Goal: Task Accomplishment & Management: Manage account settings

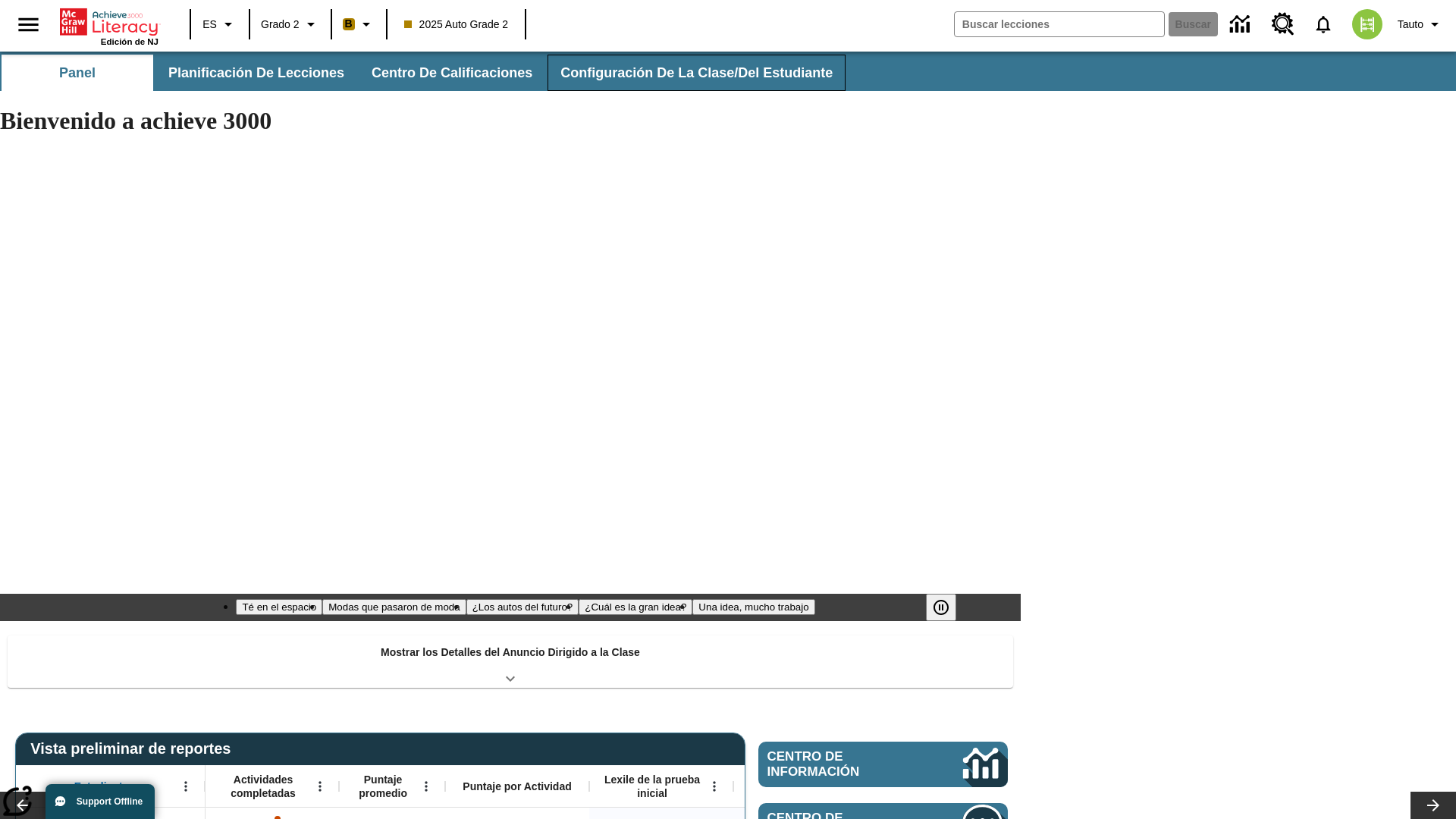
click at [686, 73] on span "Configuración de la clase/del estudiante" at bounding box center [696, 73] width 272 height 17
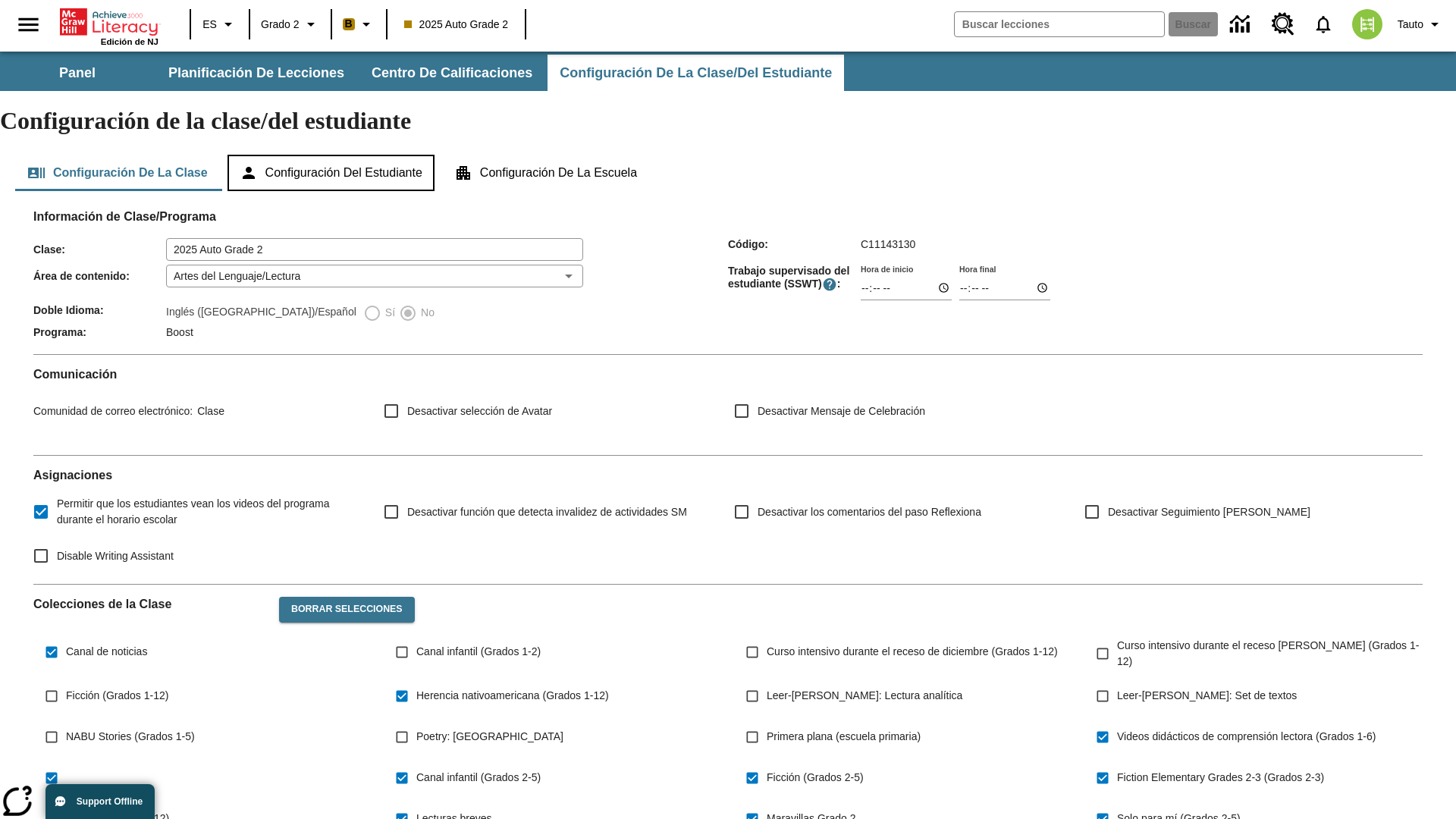
click at [338, 155] on button "Configuración del estudiante" at bounding box center [330, 173] width 207 height 37
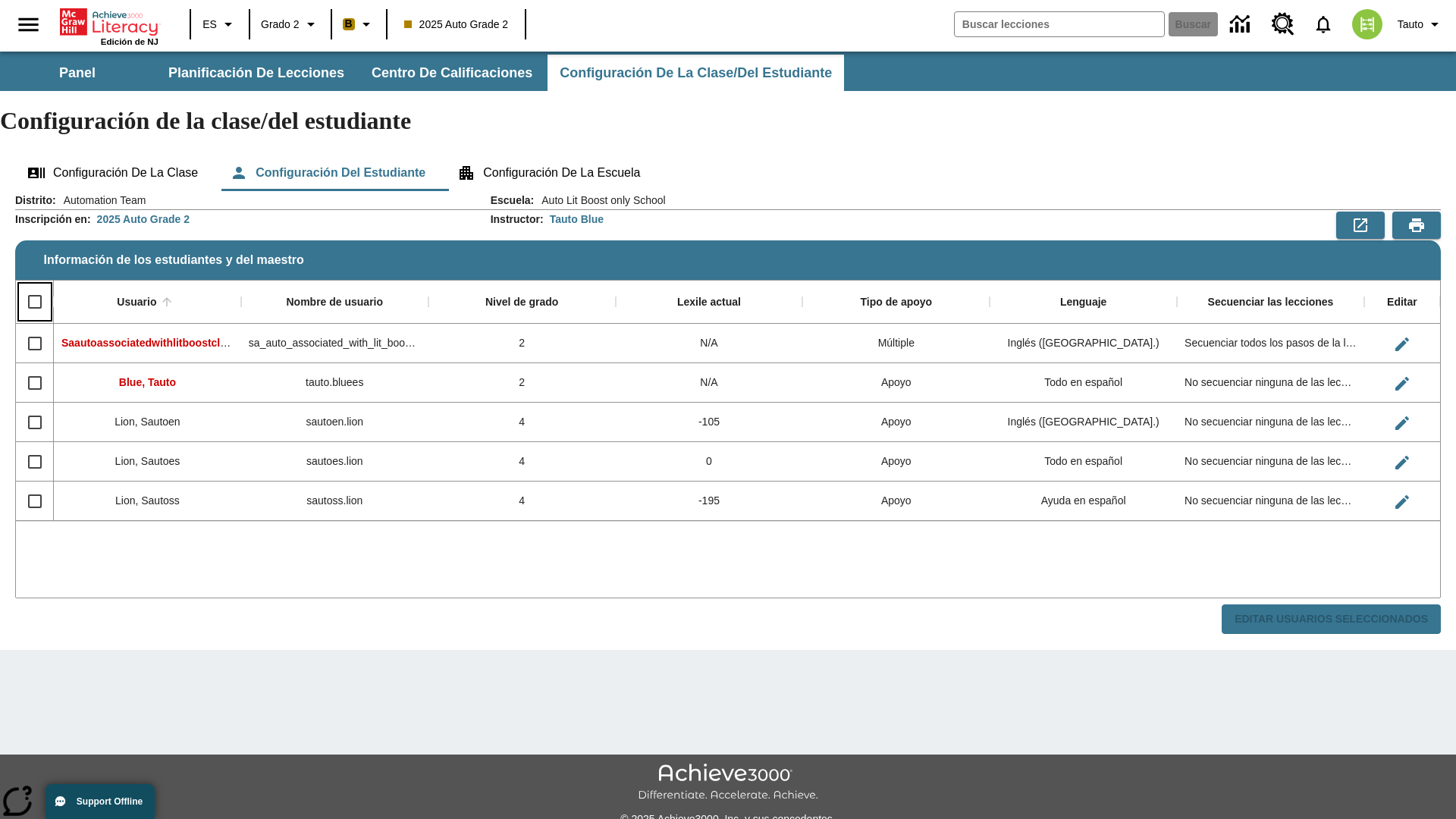
click at [34, 286] on input "Select all rows" at bounding box center [35, 301] width 32 height 32
checkbox input "true"
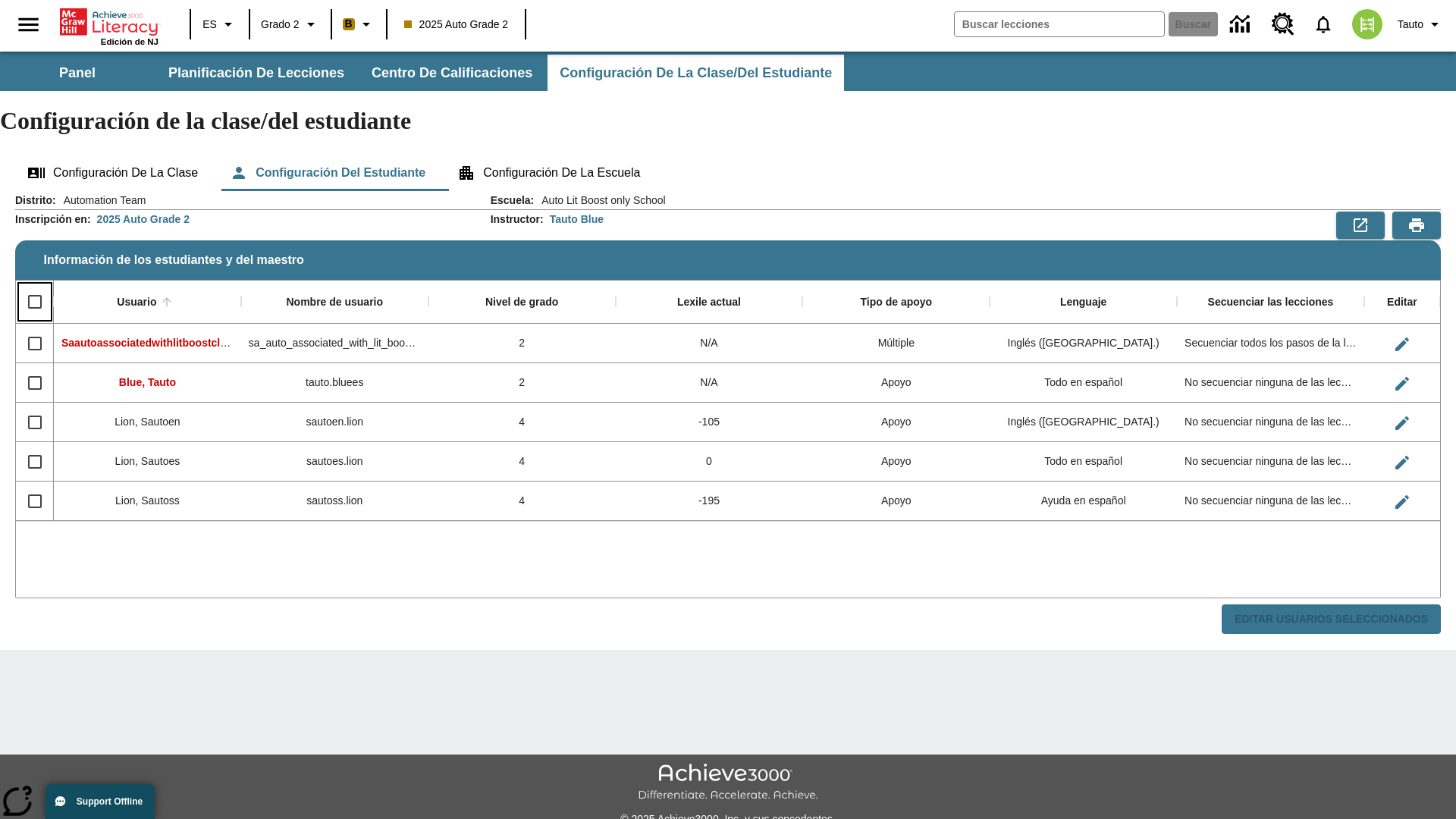
checkbox input "true"
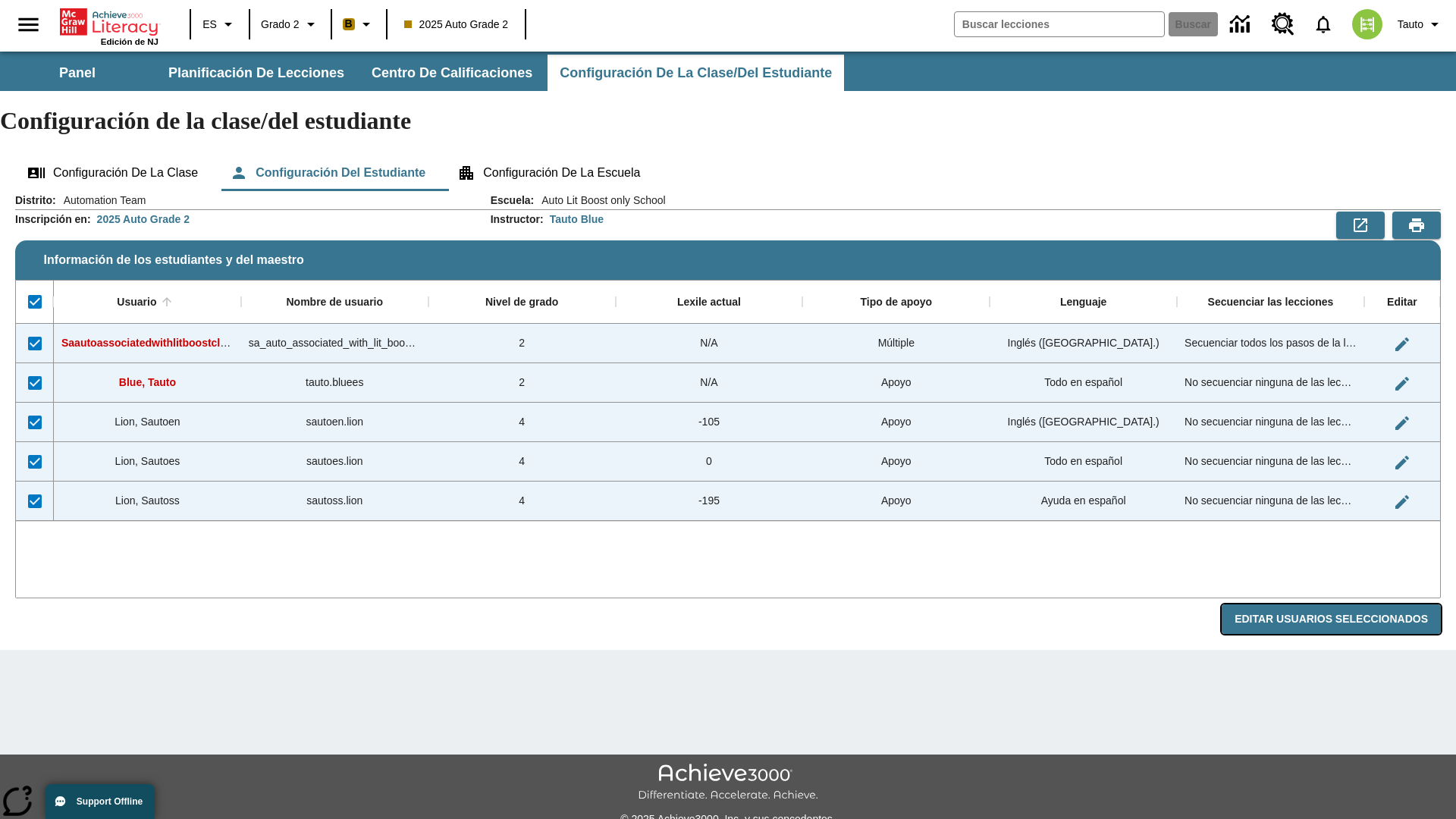
click at [1337, 604] on button "Editar Usuarios Seleccionados" at bounding box center [1331, 619] width 219 height 30
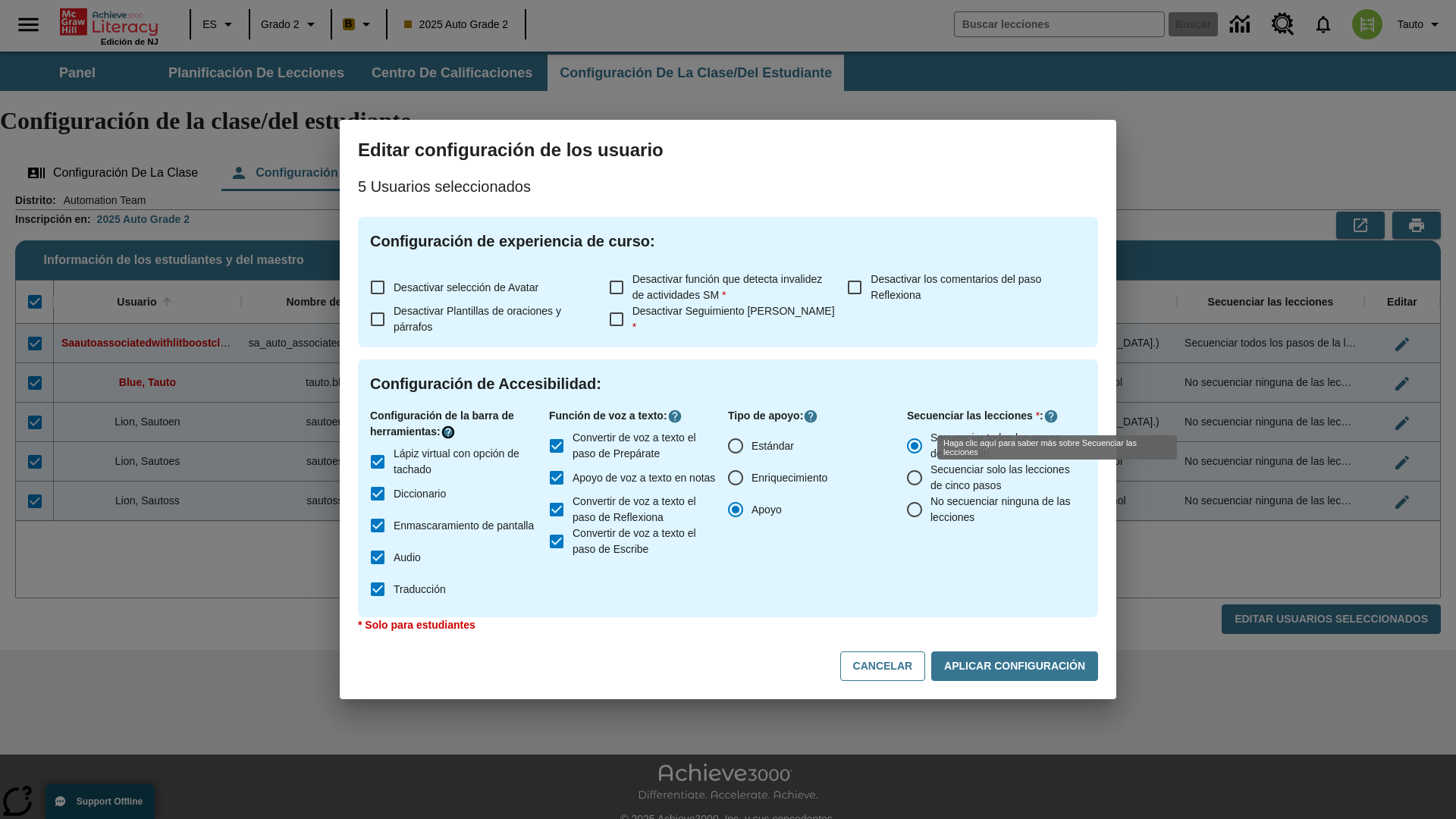
click at [450, 432] on icon "Haga clic aquí para saber más sobre" at bounding box center [448, 432] width 15 height 15
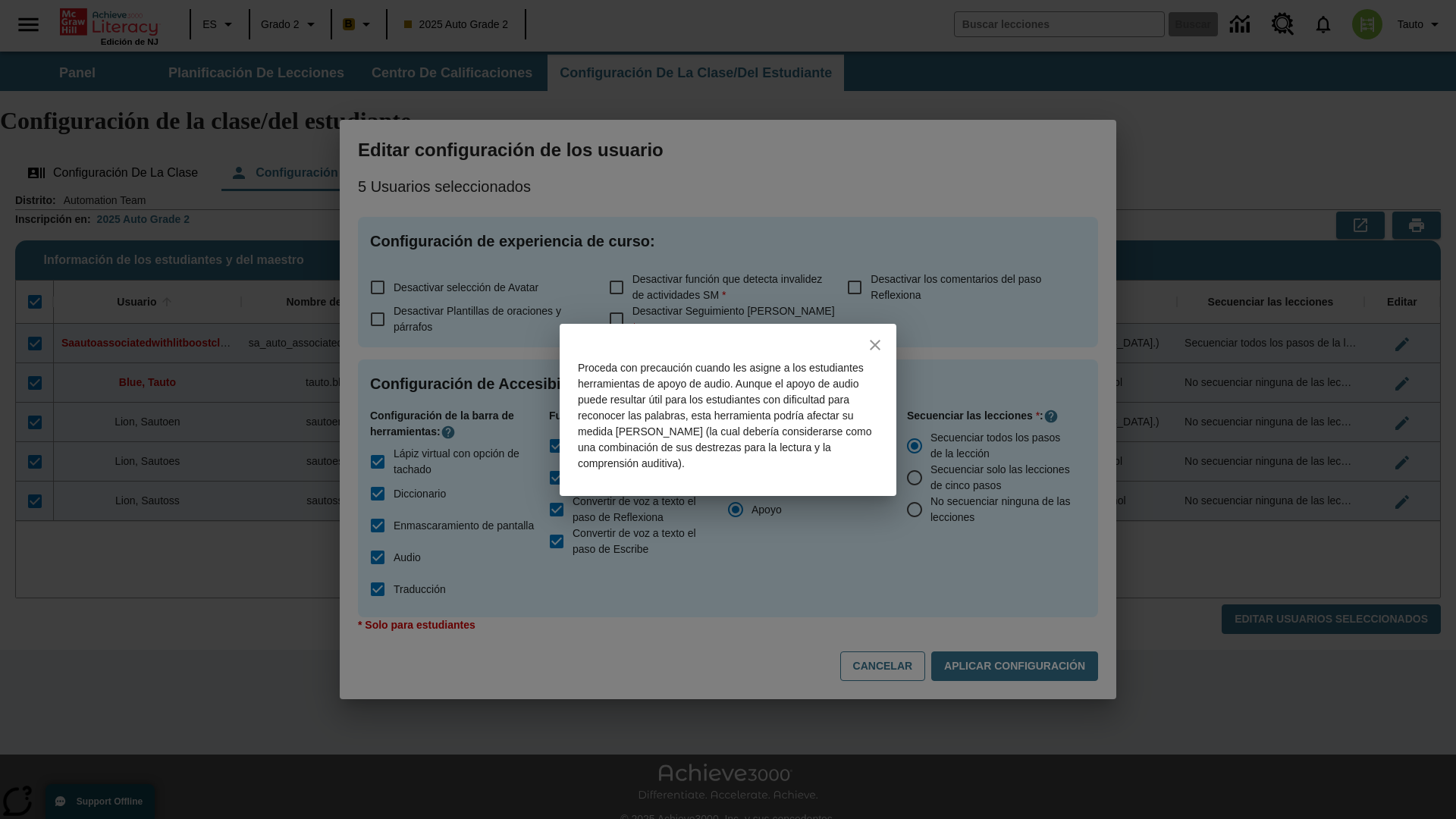
click at [875, 345] on icon "close" at bounding box center [875, 345] width 11 height 11
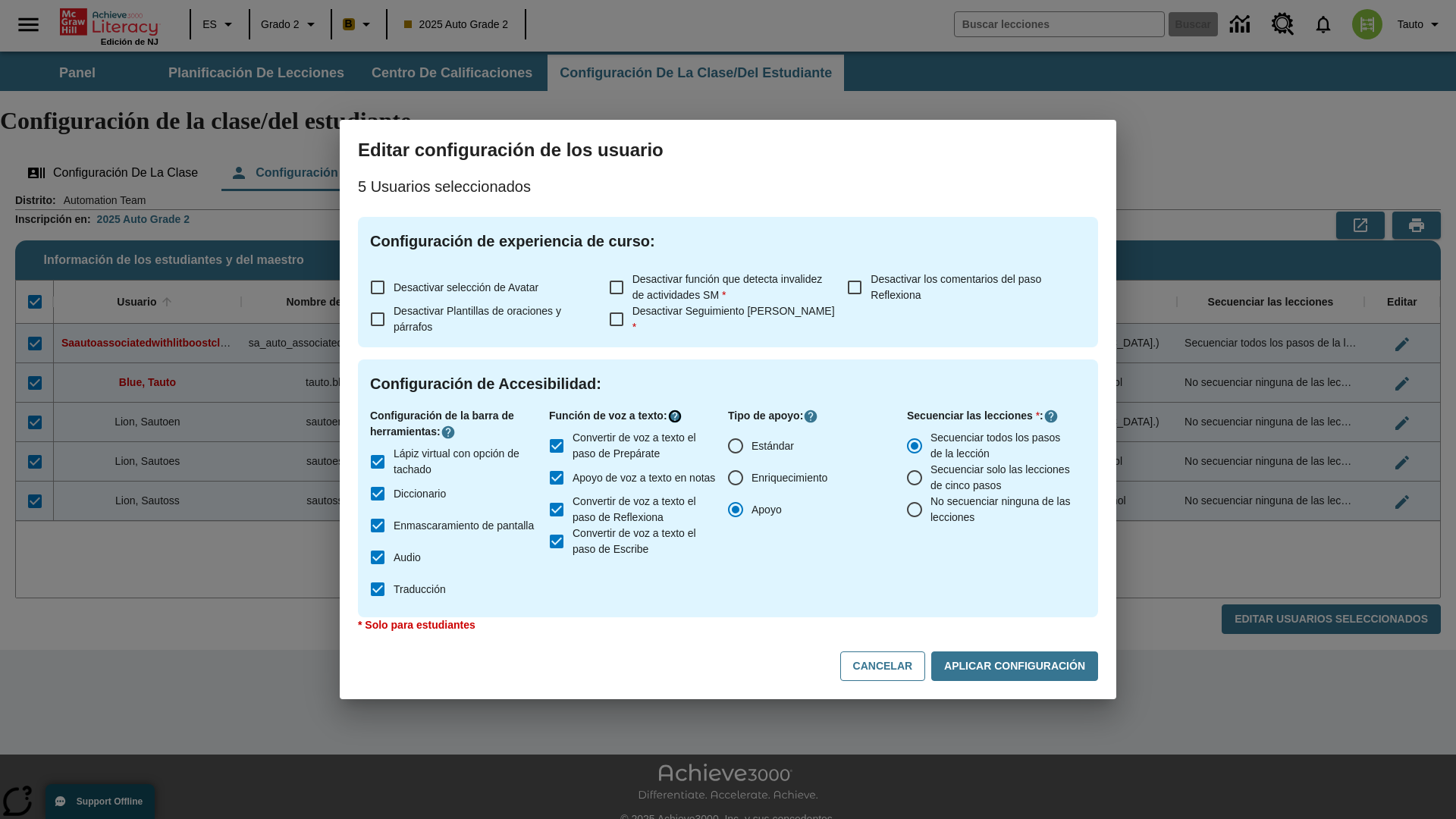
click at [677, 416] on icon "Haga clic aquí para saber más sobre" at bounding box center [675, 417] width 15 height 15
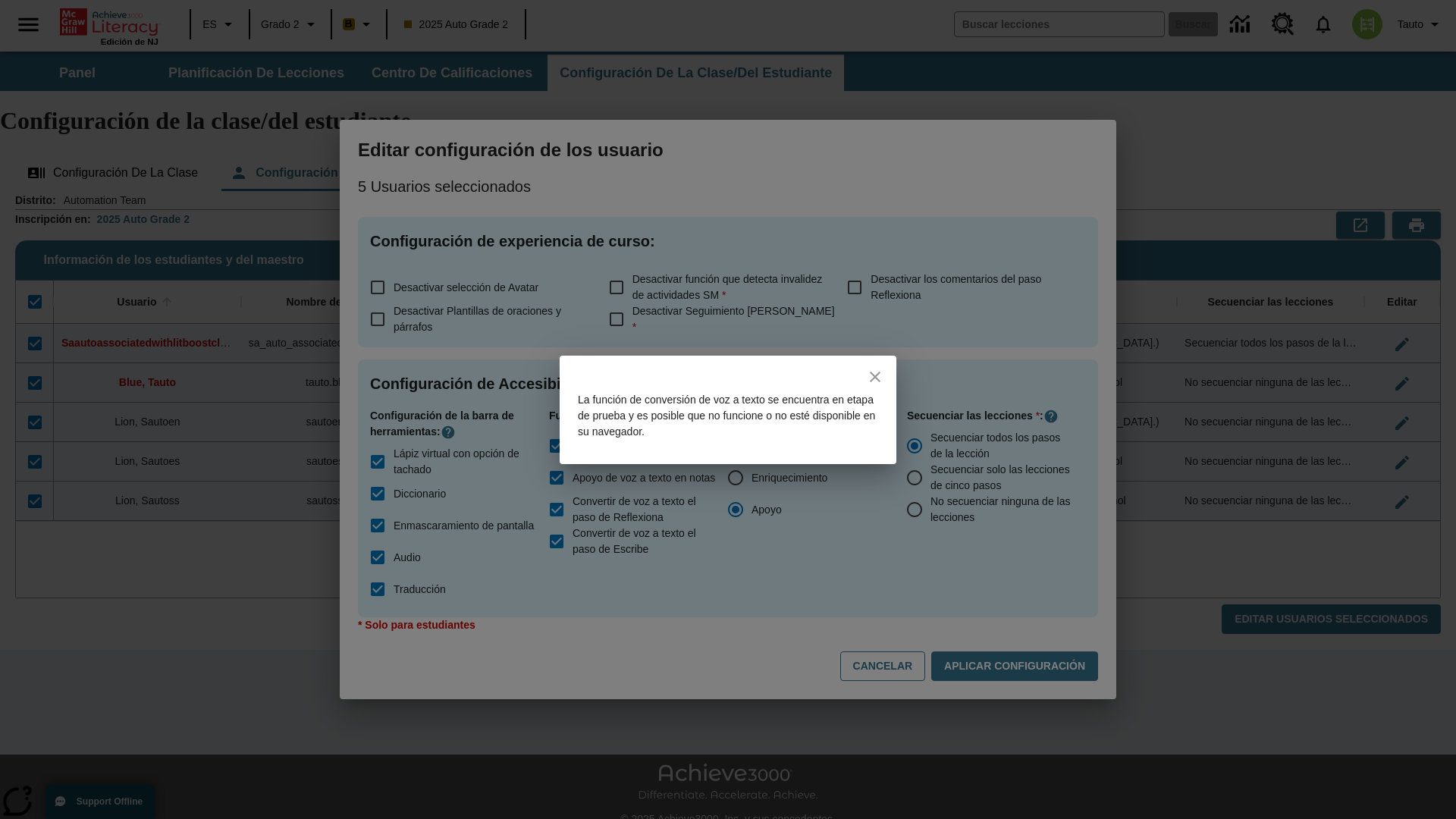
click at [875, 376] on icon "close" at bounding box center [875, 376] width 11 height 11
